Goal: Entertainment & Leisure: Consume media (video, audio)

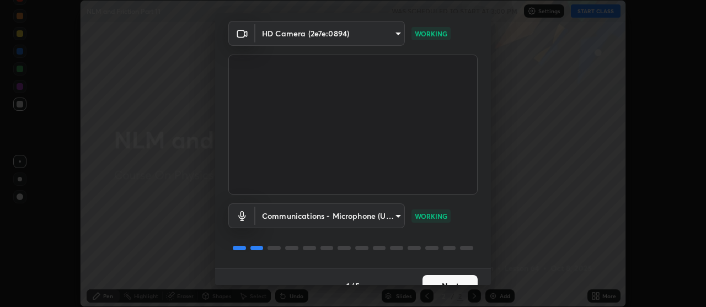
scroll to position [55, 0]
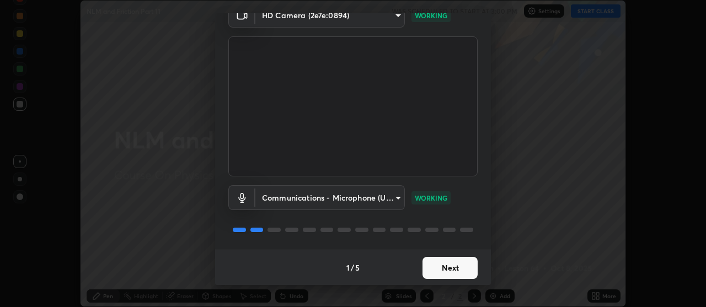
click at [446, 273] on button "Next" at bounding box center [450, 268] width 55 height 22
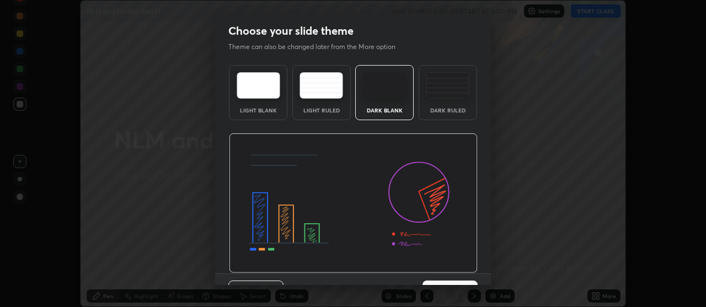
scroll to position [24, 0]
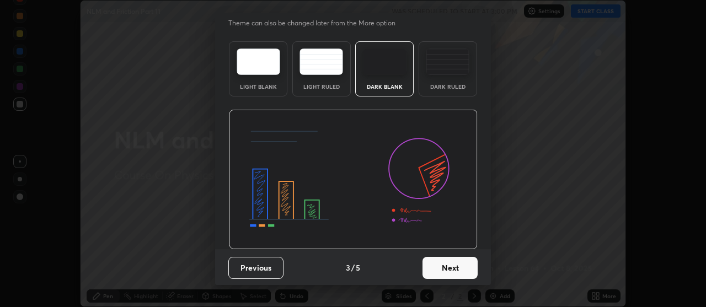
click at [446, 269] on button "Next" at bounding box center [450, 268] width 55 height 22
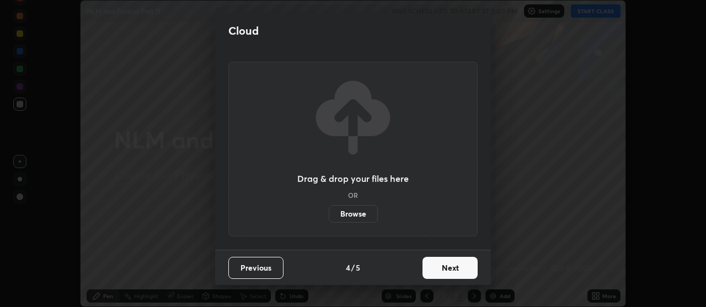
scroll to position [0, 0]
click at [445, 266] on button "Next" at bounding box center [450, 268] width 55 height 22
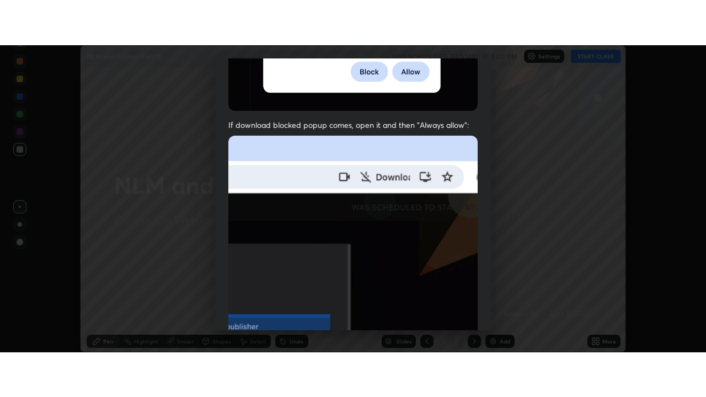
scroll to position [280, 0]
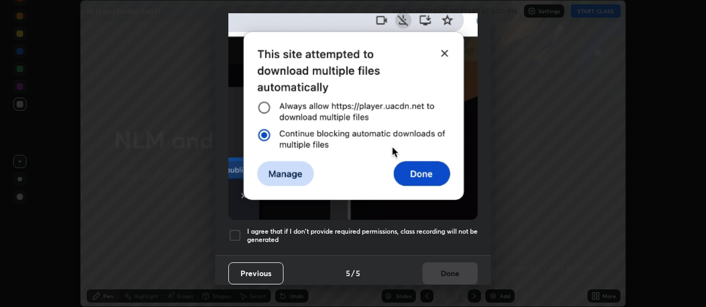
click at [422, 227] on h5 "I agree that if I don't provide required permissions, class recording will not …" at bounding box center [362, 235] width 231 height 17
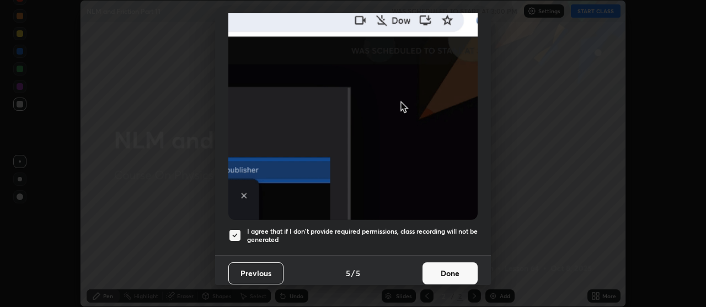
click at [439, 266] on button "Done" at bounding box center [450, 274] width 55 height 22
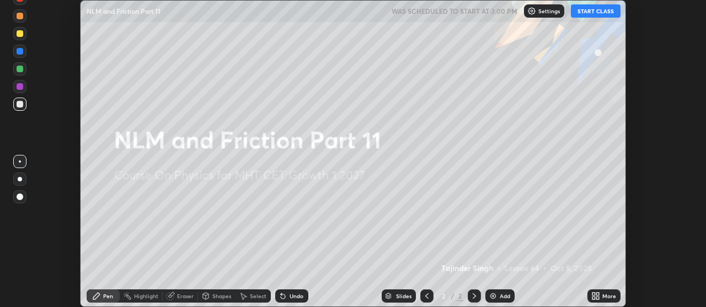
click at [585, 8] on button "START CLASS" at bounding box center [596, 10] width 50 height 13
click at [594, 297] on icon at bounding box center [594, 298] width 3 height 3
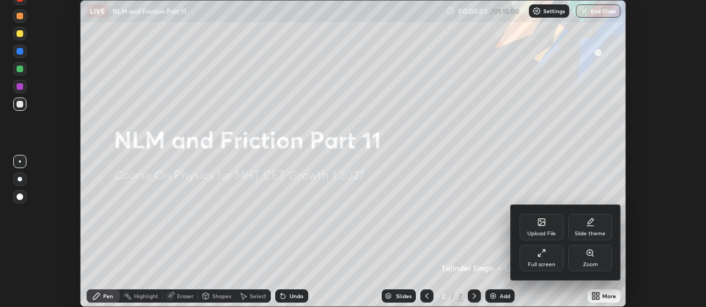
click at [524, 258] on div "Full screen" at bounding box center [542, 258] width 44 height 26
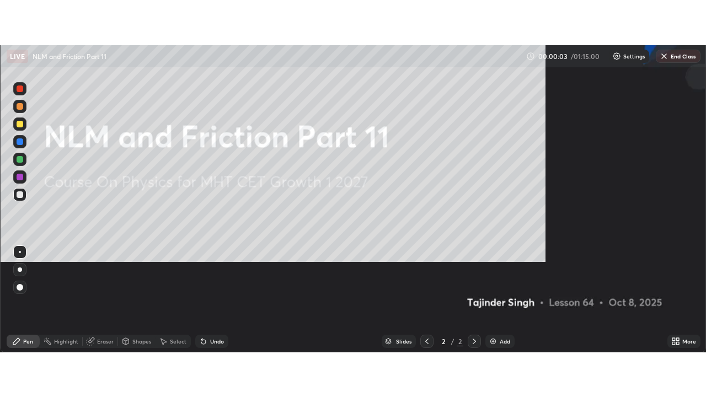
scroll to position [397, 706]
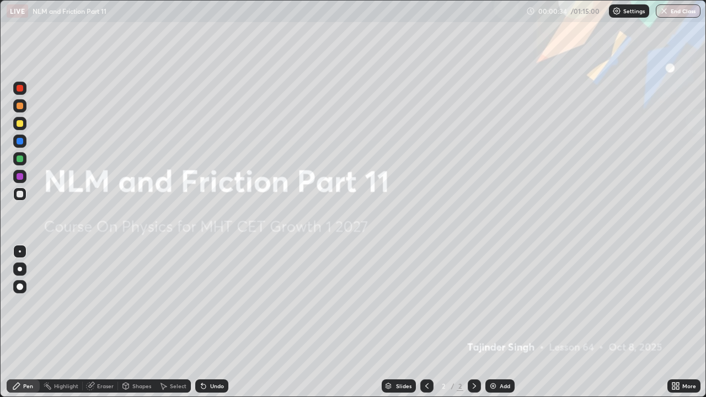
click at [495, 307] on img at bounding box center [493, 386] width 9 height 9
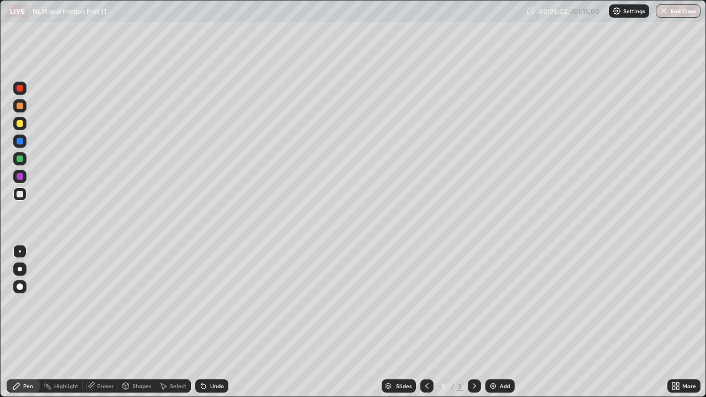
click at [20, 124] on div at bounding box center [20, 123] width 7 height 7
click at [217, 307] on div "Undo" at bounding box center [217, 386] width 14 height 6
click at [211, 307] on div "Undo" at bounding box center [217, 386] width 14 height 6
click at [212, 307] on div "Undo" at bounding box center [217, 386] width 14 height 6
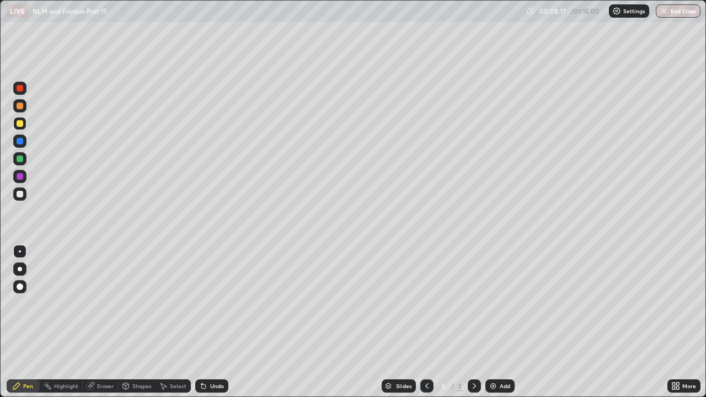
click at [206, 307] on div "Undo" at bounding box center [211, 386] width 33 height 13
click at [208, 307] on div "Undo" at bounding box center [211, 386] width 33 height 13
click at [214, 307] on div "Undo" at bounding box center [217, 386] width 14 height 6
click at [18, 158] on div at bounding box center [20, 159] width 7 height 7
click at [22, 197] on div at bounding box center [20, 194] width 7 height 7
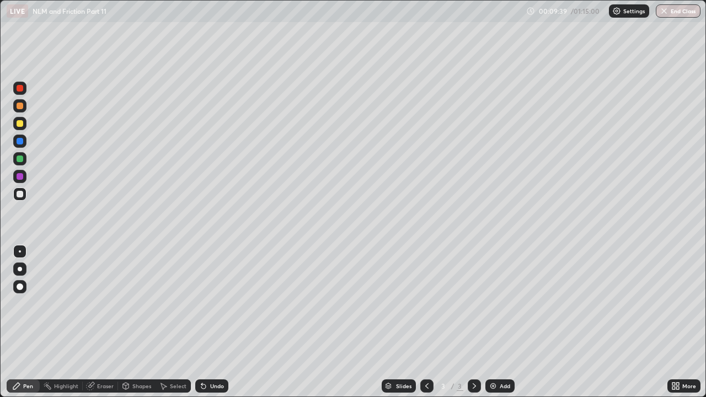
click at [216, 307] on div "Undo" at bounding box center [217, 386] width 14 height 6
click at [214, 307] on div "Undo" at bounding box center [217, 386] width 14 height 6
click at [214, 307] on div "Undo" at bounding box center [211, 386] width 33 height 13
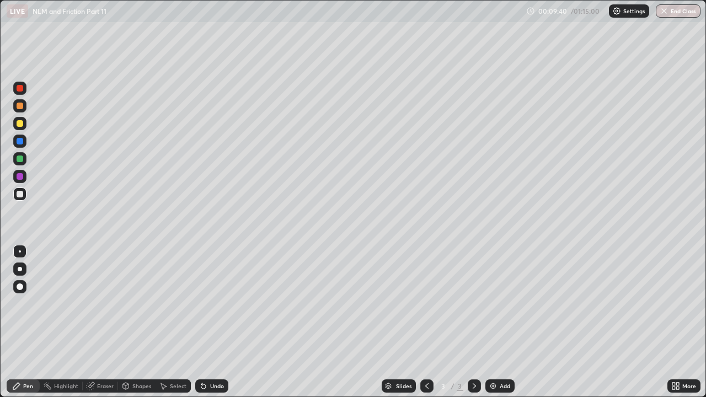
click at [218, 307] on div "Undo" at bounding box center [211, 386] width 33 height 13
click at [20, 124] on div at bounding box center [20, 123] width 7 height 7
click at [489, 307] on img at bounding box center [493, 386] width 9 height 9
click at [20, 193] on div at bounding box center [20, 194] width 7 height 7
click at [19, 159] on div at bounding box center [20, 159] width 7 height 7
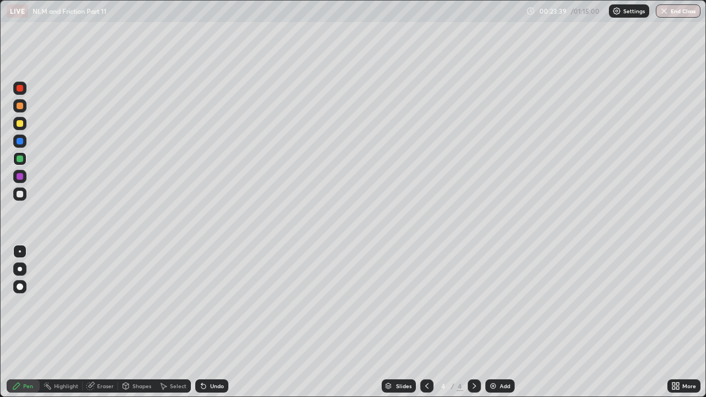
click at [23, 195] on div at bounding box center [20, 194] width 7 height 7
click at [502, 307] on div "Add" at bounding box center [505, 386] width 10 height 6
click at [22, 122] on div at bounding box center [20, 123] width 7 height 7
click at [215, 307] on div "Undo" at bounding box center [217, 386] width 14 height 6
click at [210, 307] on div "Undo" at bounding box center [217, 386] width 14 height 6
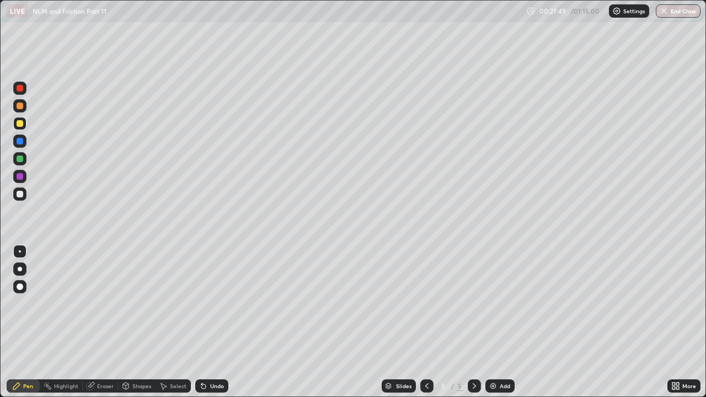
click at [210, 307] on div "Undo" at bounding box center [217, 386] width 14 height 6
click at [214, 307] on div "Undo" at bounding box center [217, 386] width 14 height 6
click at [103, 307] on div "Eraser" at bounding box center [100, 386] width 35 height 13
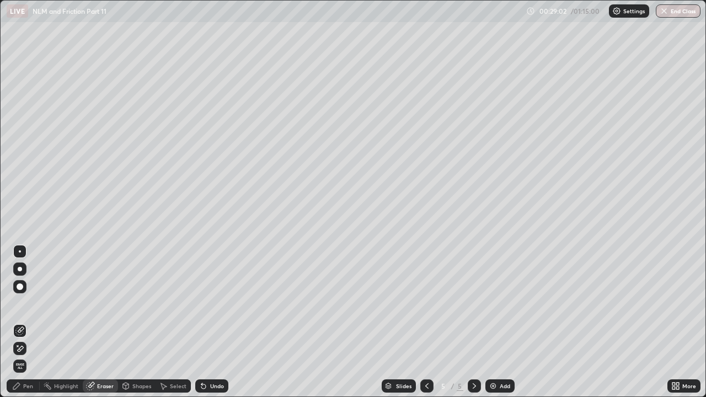
click at [19, 288] on div at bounding box center [20, 287] width 7 height 7
click at [497, 307] on div "Add" at bounding box center [499, 386] width 29 height 13
click at [25, 307] on div "Pen" at bounding box center [28, 386] width 10 height 6
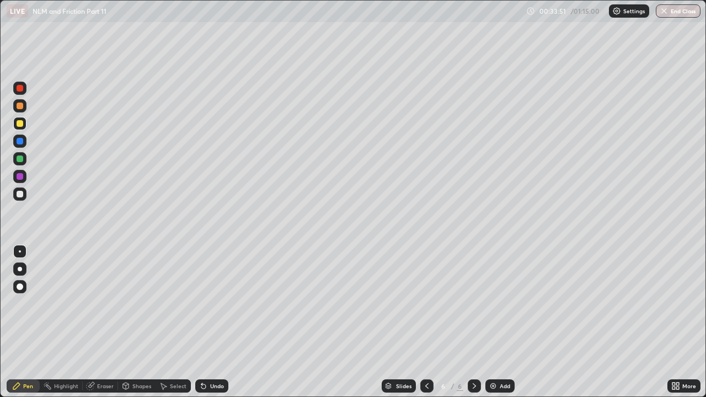
click at [20, 196] on div at bounding box center [20, 194] width 7 height 7
click at [104, 307] on div "Eraser" at bounding box center [105, 386] width 17 height 6
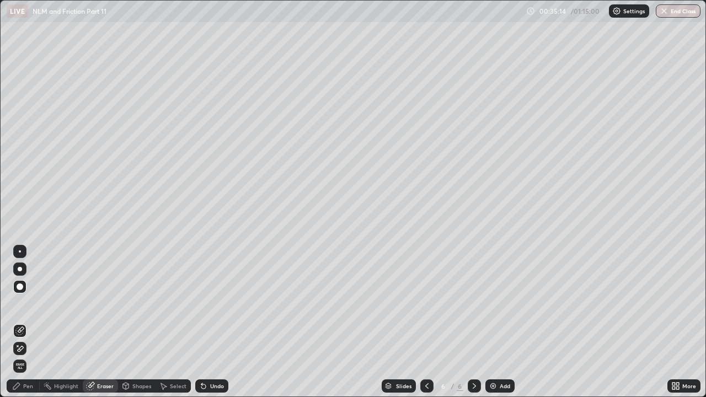
click at [21, 307] on span "Erase all" at bounding box center [20, 366] width 12 height 7
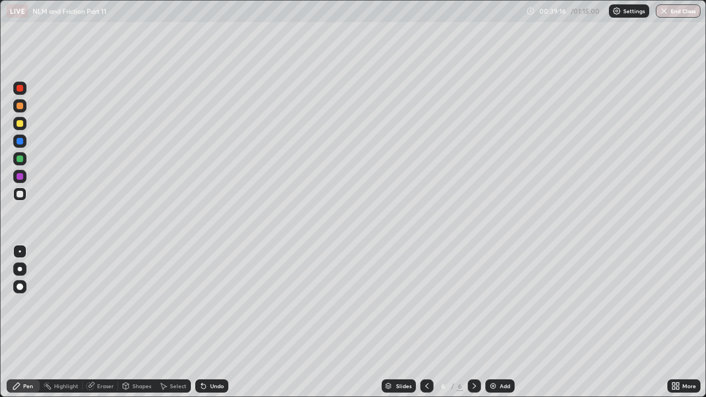
click at [212, 307] on div "Undo" at bounding box center [217, 386] width 14 height 6
click at [216, 307] on div "Undo" at bounding box center [211, 386] width 33 height 13
click at [217, 307] on div "Undo" at bounding box center [211, 386] width 33 height 13
click at [17, 124] on div at bounding box center [20, 123] width 7 height 7
click at [212, 307] on div "Undo" at bounding box center [217, 386] width 14 height 6
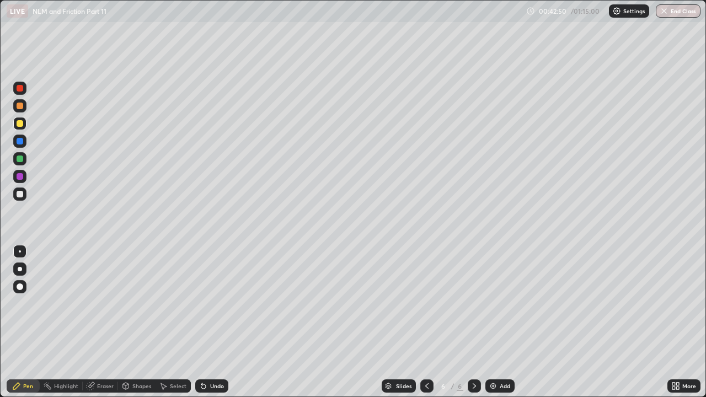
click at [210, 307] on div "Undo" at bounding box center [211, 386] width 33 height 13
click at [207, 307] on div "Undo" at bounding box center [211, 386] width 33 height 13
click at [212, 307] on div "Undo" at bounding box center [211, 386] width 33 height 13
click at [217, 307] on div "Undo" at bounding box center [211, 386] width 33 height 13
click at [220, 307] on div "Undo" at bounding box center [217, 386] width 14 height 6
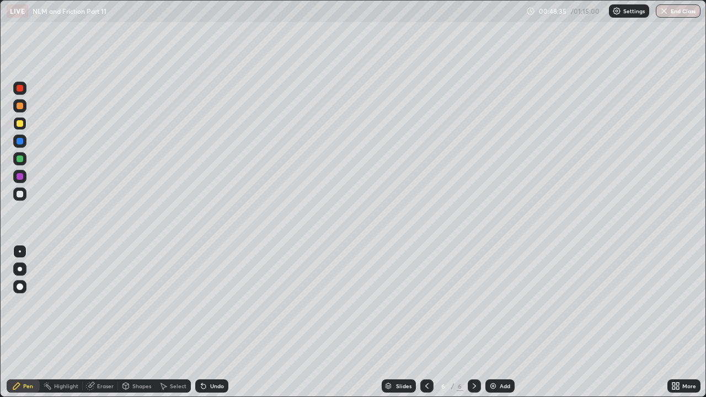
click at [498, 307] on div "Add" at bounding box center [499, 386] width 29 height 13
click at [206, 307] on div "Undo" at bounding box center [211, 386] width 33 height 13
click at [20, 194] on div at bounding box center [20, 194] width 7 height 7
click at [21, 197] on div at bounding box center [20, 194] width 7 height 7
click at [18, 124] on div at bounding box center [20, 123] width 7 height 7
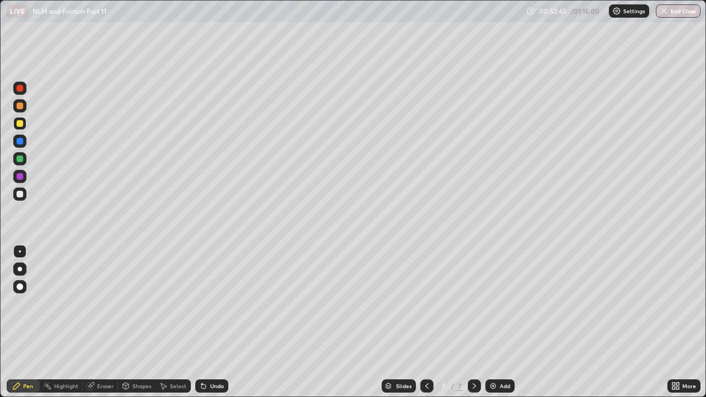
click at [424, 307] on div at bounding box center [426, 386] width 13 height 13
click at [473, 307] on icon at bounding box center [474, 386] width 9 height 9
click at [17, 196] on div at bounding box center [20, 194] width 7 height 7
click at [21, 125] on div at bounding box center [20, 123] width 7 height 7
click at [495, 307] on img at bounding box center [493, 386] width 9 height 9
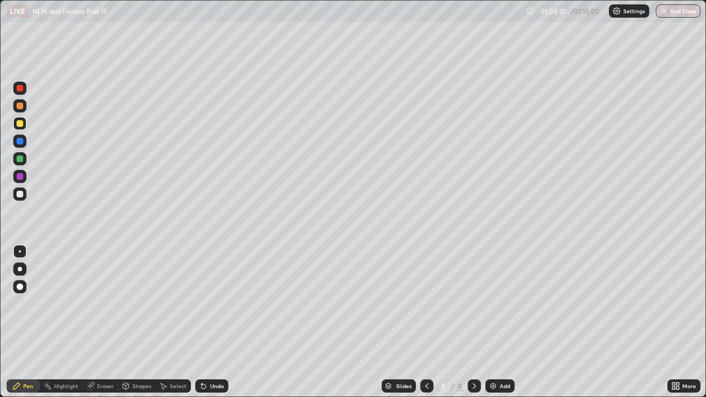
click at [90, 307] on icon at bounding box center [90, 386] width 7 height 7
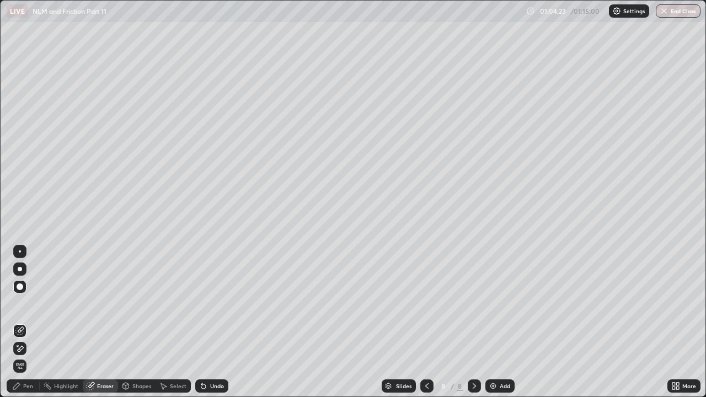
click at [26, 307] on div "Pen" at bounding box center [28, 386] width 10 height 6
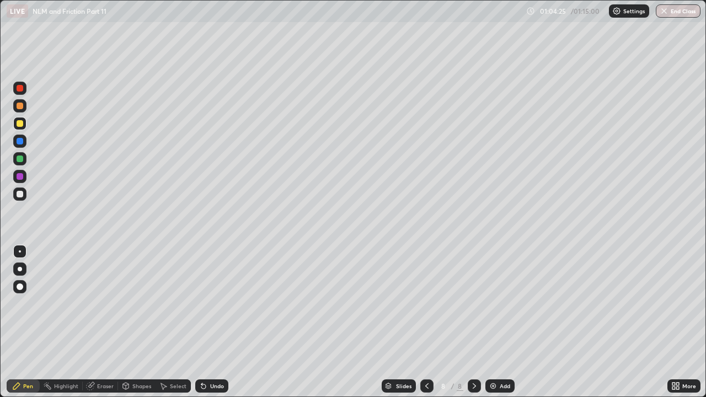
click at [20, 196] on div at bounding box center [20, 194] width 7 height 7
click at [20, 195] on div at bounding box center [20, 194] width 7 height 7
click at [17, 157] on div at bounding box center [20, 159] width 7 height 7
click at [20, 195] on div at bounding box center [20, 194] width 7 height 7
click at [214, 307] on div "Undo" at bounding box center [217, 386] width 14 height 6
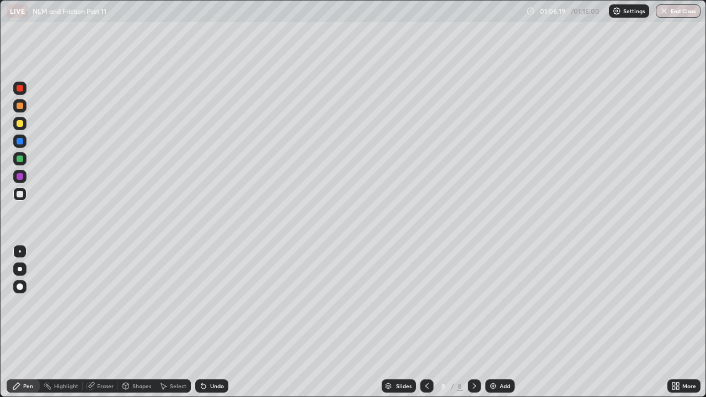
click at [215, 307] on div "Undo" at bounding box center [217, 386] width 14 height 6
click at [203, 307] on icon at bounding box center [203, 386] width 9 height 9
click at [105, 307] on div "Eraser" at bounding box center [105, 386] width 17 height 6
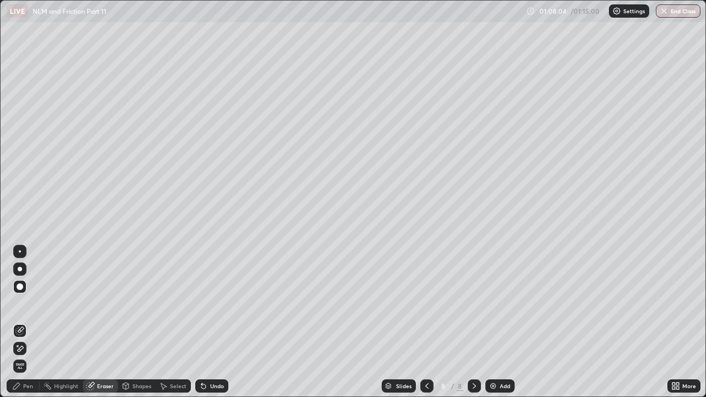
click at [24, 307] on div "Pen" at bounding box center [28, 386] width 10 height 6
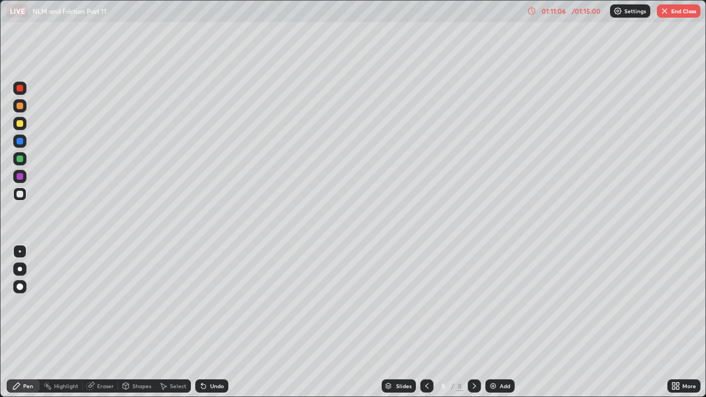
click at [674, 10] on button "End Class" at bounding box center [679, 10] width 44 height 13
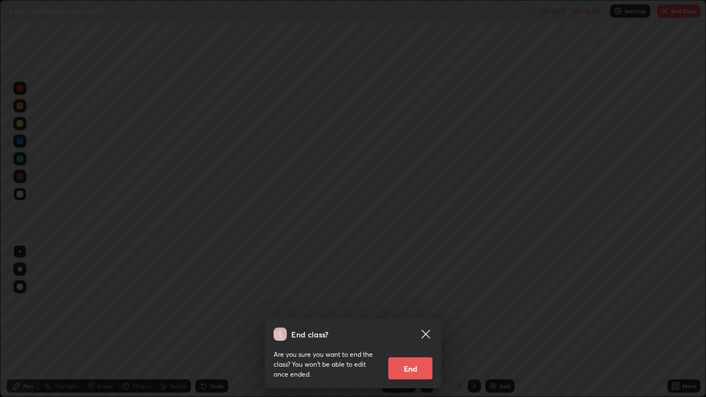
click at [671, 8] on div "End class? Are you sure you want to end the class? You won’t be able to edit on…" at bounding box center [353, 198] width 706 height 397
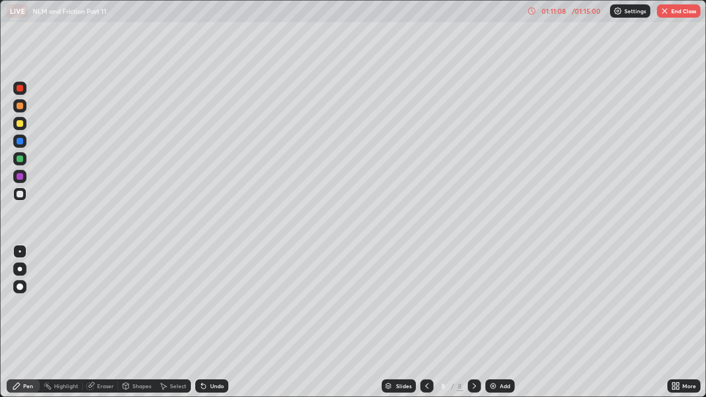
click at [673, 9] on button "End Class" at bounding box center [679, 10] width 44 height 13
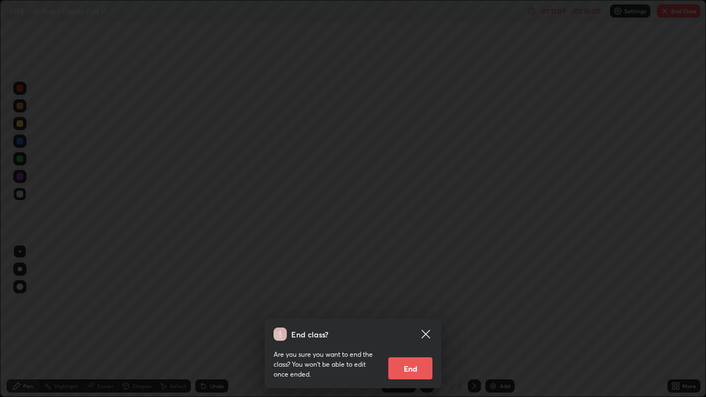
click at [414, 307] on button "End" at bounding box center [410, 369] width 44 height 22
